Goal: Use online tool/utility: Utilize a website feature to perform a specific function

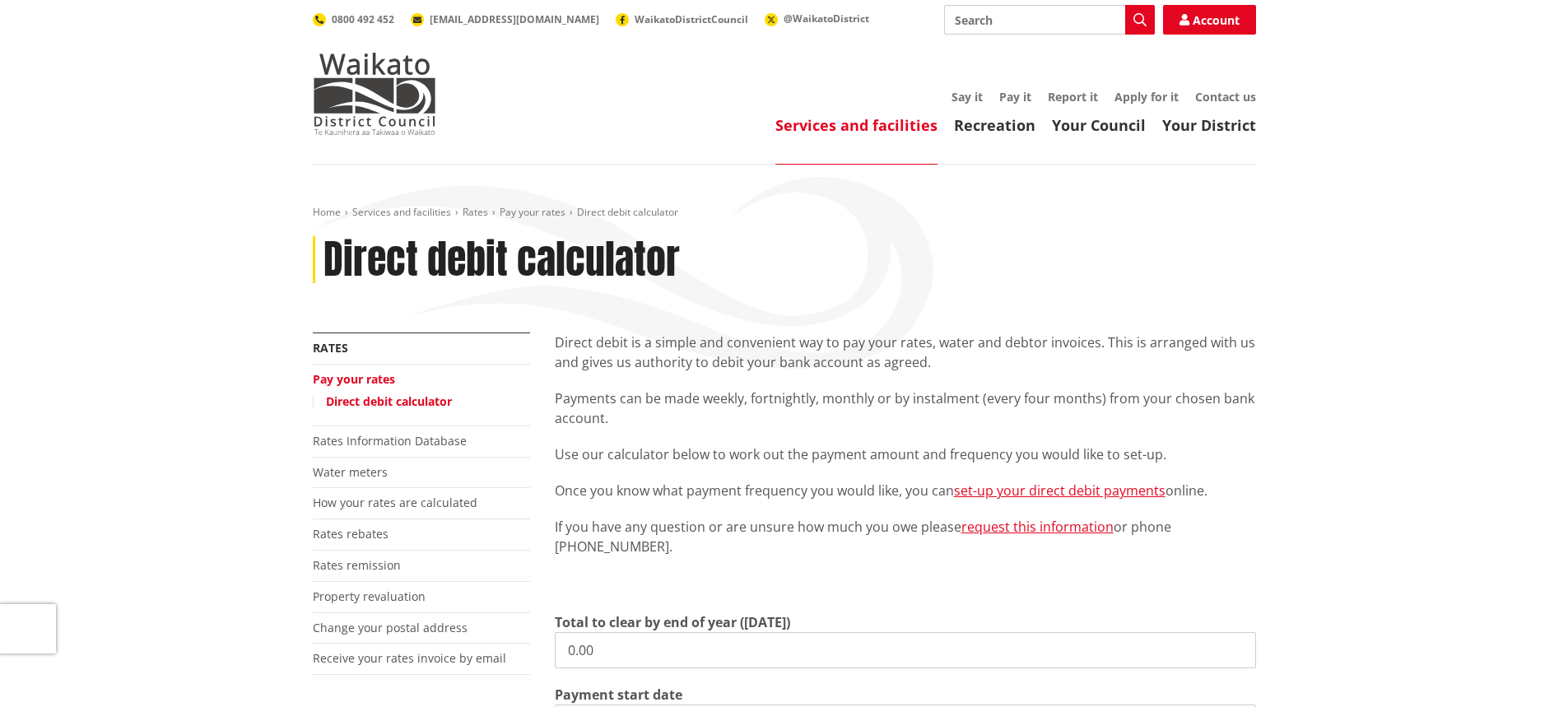
drag, startPoint x: 632, startPoint y: 647, endPoint x: 415, endPoint y: 676, distance: 218.9
click at [443, 664] on div "More from this section Rates Pay your rates Direct debit calculator Rates Infor…" at bounding box center [784, 671] width 967 height 677
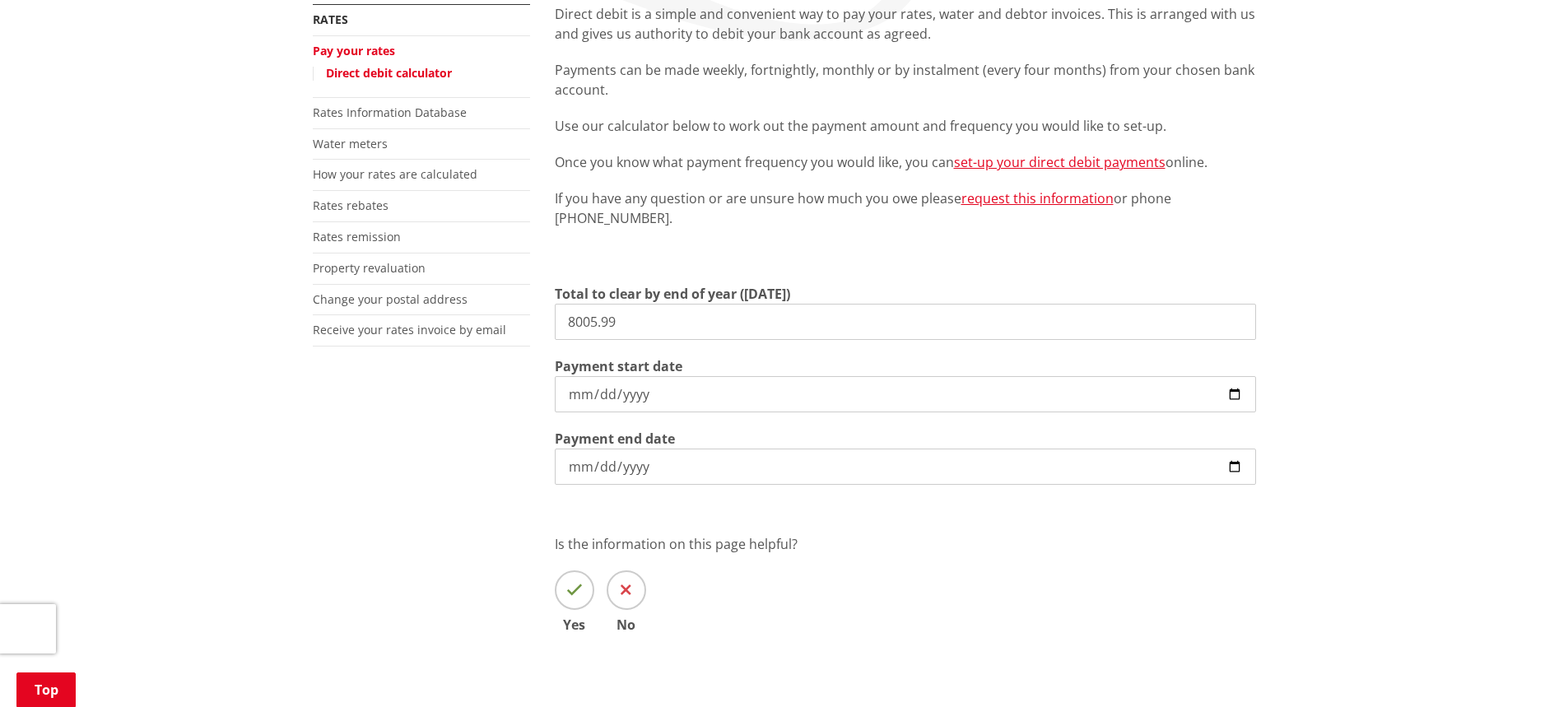
scroll to position [329, 0]
type input "8,005.99"
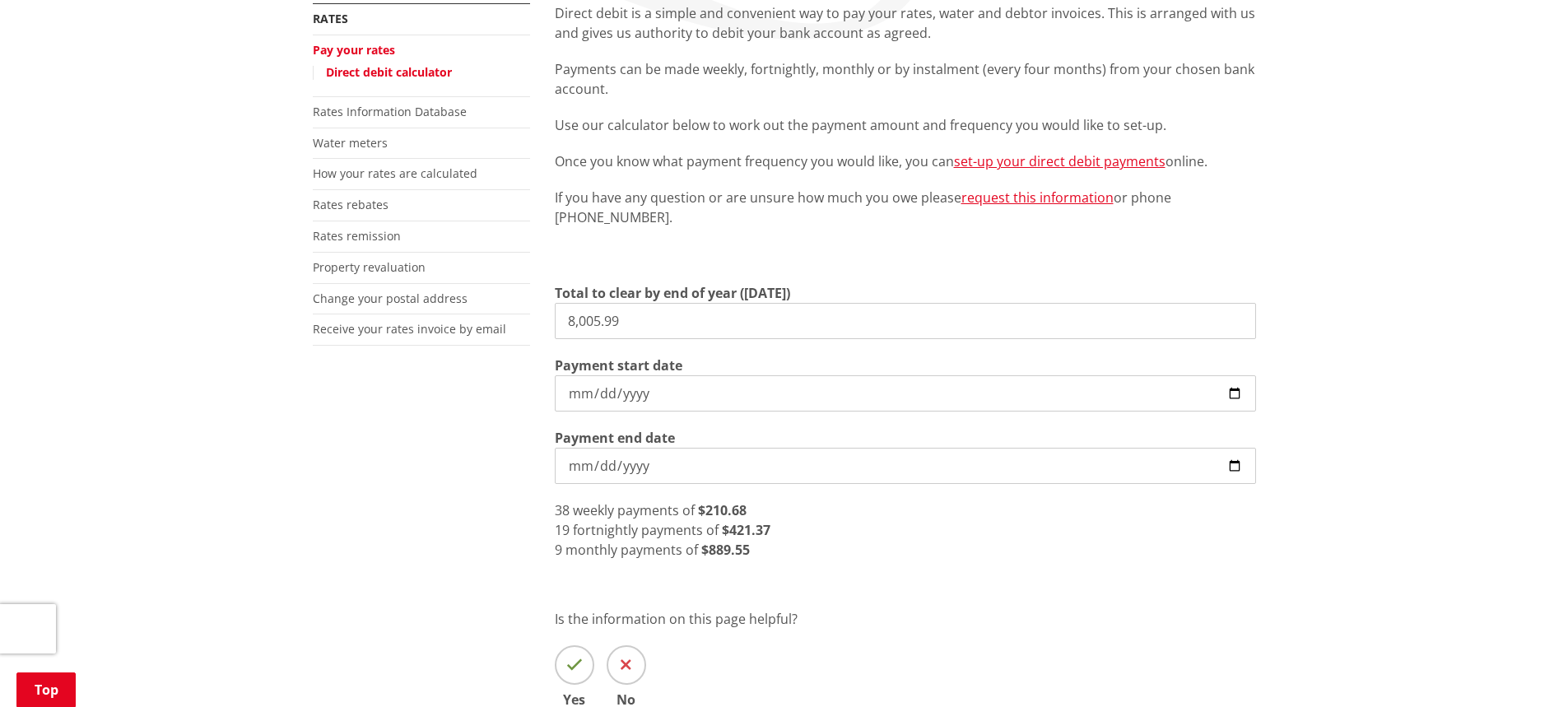
click at [718, 394] on input "[DATE]" at bounding box center [905, 394] width 702 height 36
click at [703, 461] on input "[DATE]" at bounding box center [905, 466] width 702 height 36
click at [642, 465] on input "[DATE]" at bounding box center [905, 466] width 702 height 36
click at [574, 468] on input "[DATE]" at bounding box center [905, 466] width 702 height 36
click at [581, 390] on input "[DATE]" at bounding box center [905, 394] width 702 height 36
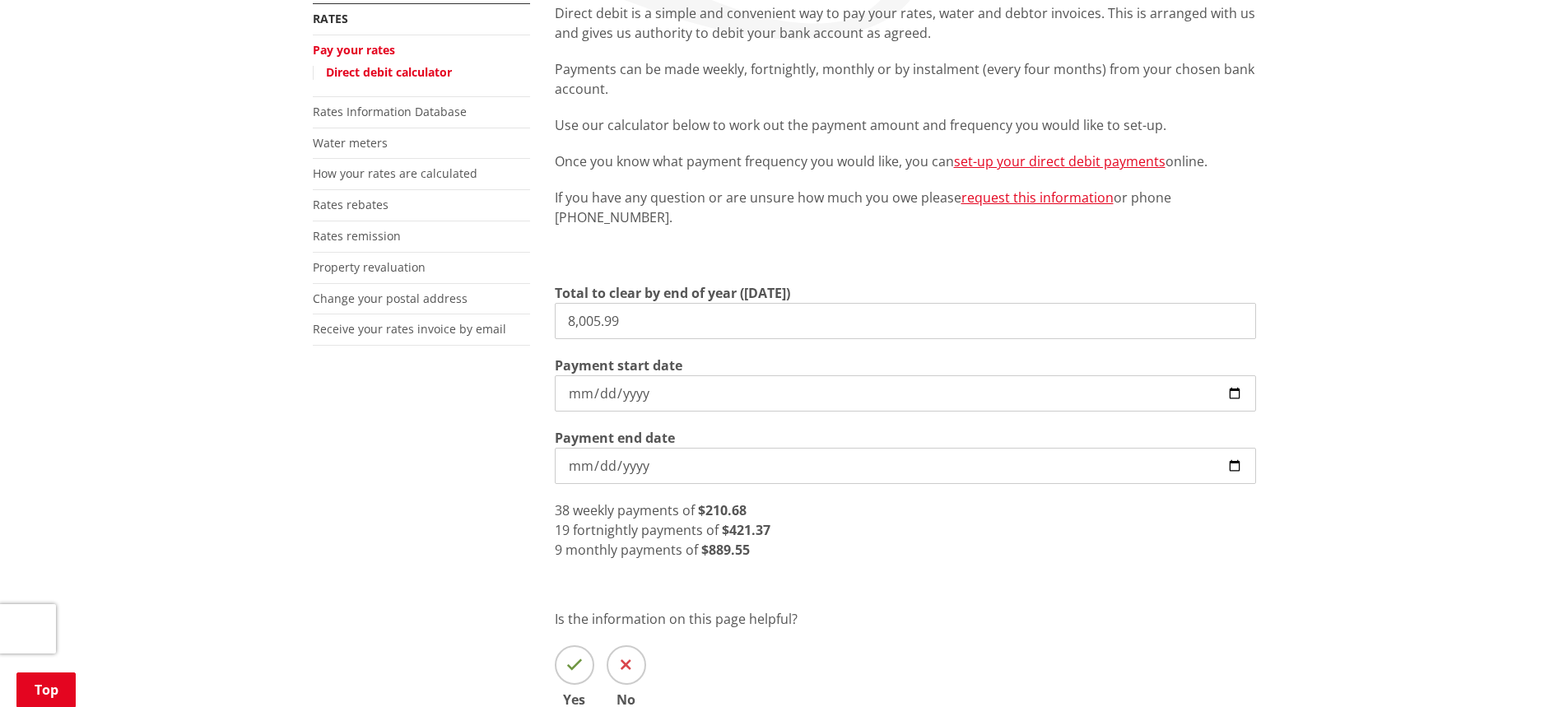
click at [576, 463] on input "[DATE]" at bounding box center [905, 466] width 702 height 36
click at [577, 392] on input "[DATE]" at bounding box center [905, 394] width 702 height 36
click at [580, 456] on input "[DATE]" at bounding box center [905, 466] width 702 height 36
click at [579, 395] on input "[DATE]" at bounding box center [905, 394] width 702 height 36
click at [581, 453] on input "[DATE]" at bounding box center [905, 466] width 702 height 36
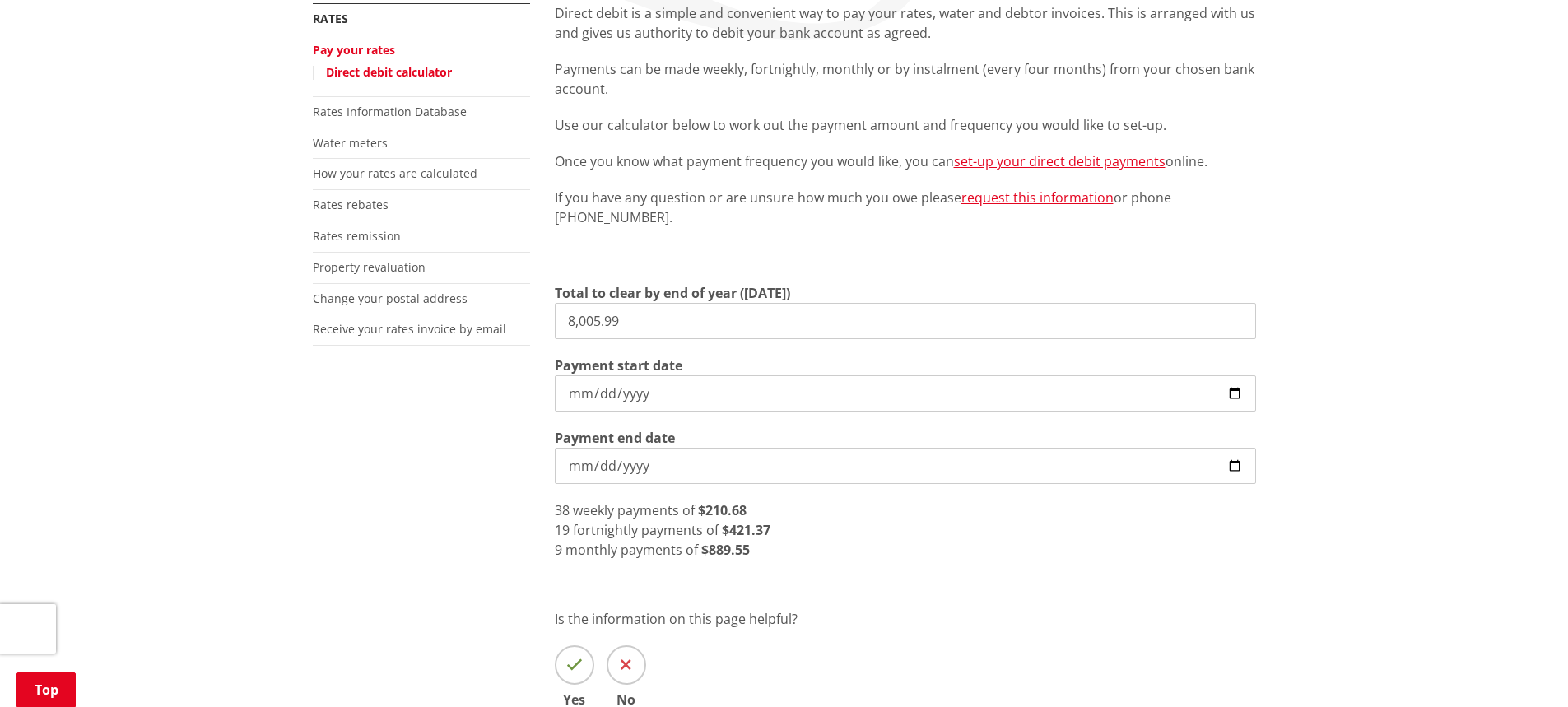
click at [804, 543] on div "9 monthly payments of $889.55" at bounding box center [905, 550] width 702 height 20
click at [763, 564] on div "Direct debit is a simple and convenient way to pay your rates, water and debtor…" at bounding box center [905, 379] width 726 height 753
drag, startPoint x: 758, startPoint y: 559, endPoint x: 690, endPoint y: 555, distance: 68.1
click at [690, 555] on div "9 monthly payments of $889.55" at bounding box center [905, 550] width 702 height 20
click at [831, 572] on div "Direct debit is a simple and convenient way to pay your rates, water and debtor…" at bounding box center [905, 379] width 726 height 753
